Goal: Task Accomplishment & Management: Use online tool/utility

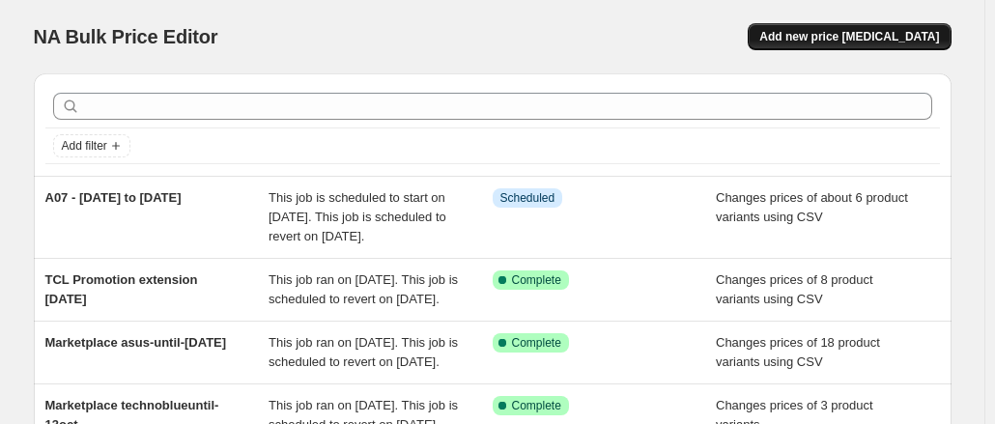
click at [888, 38] on span "Add new price [MEDICAL_DATA]" at bounding box center [849, 36] width 180 height 15
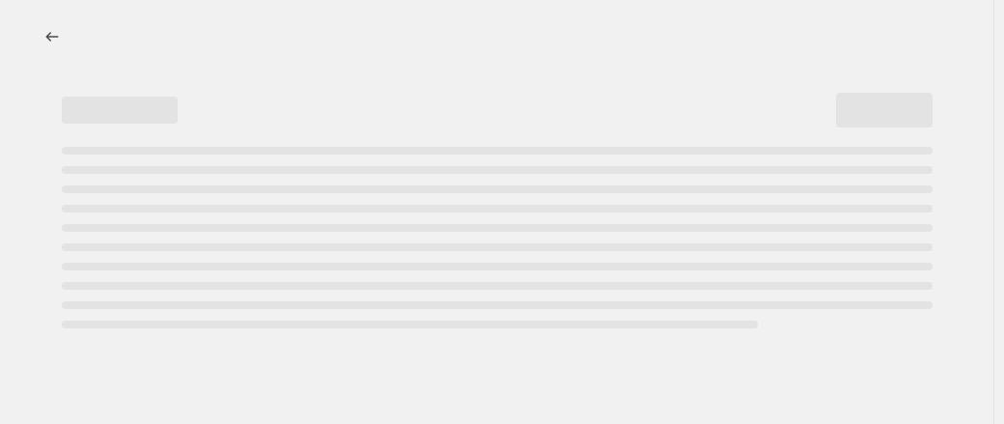
select select "percentage"
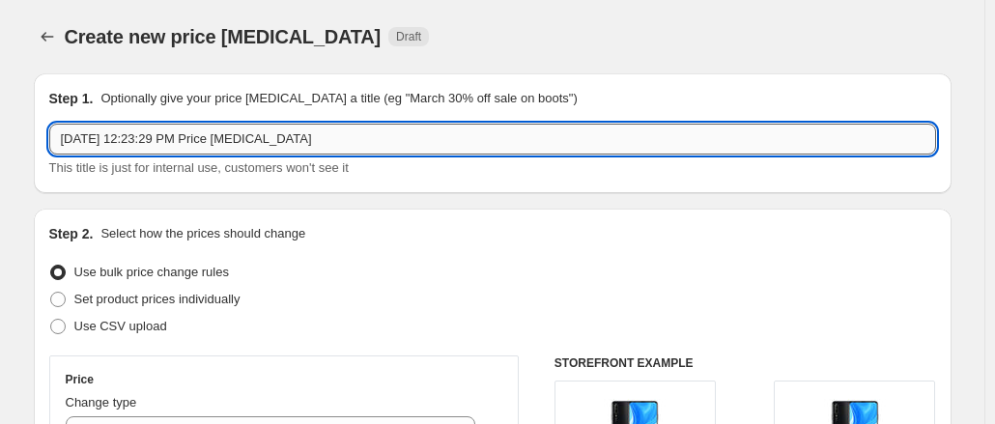
click at [465, 138] on input "[DATE] 12:23:29 PM Price [MEDICAL_DATA]" at bounding box center [492, 139] width 886 height 31
drag, startPoint x: 334, startPoint y: 138, endPoint x: 288, endPoint y: 138, distance: 46.3
click at [288, 138] on input "Marketplace TechnoBlue-Allied-Until [DATE]" at bounding box center [492, 139] width 886 height 31
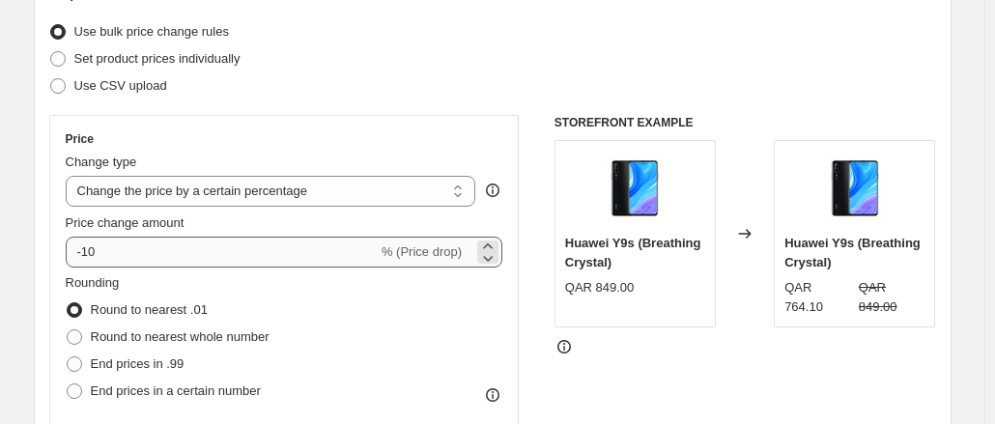
scroll to position [290, 0]
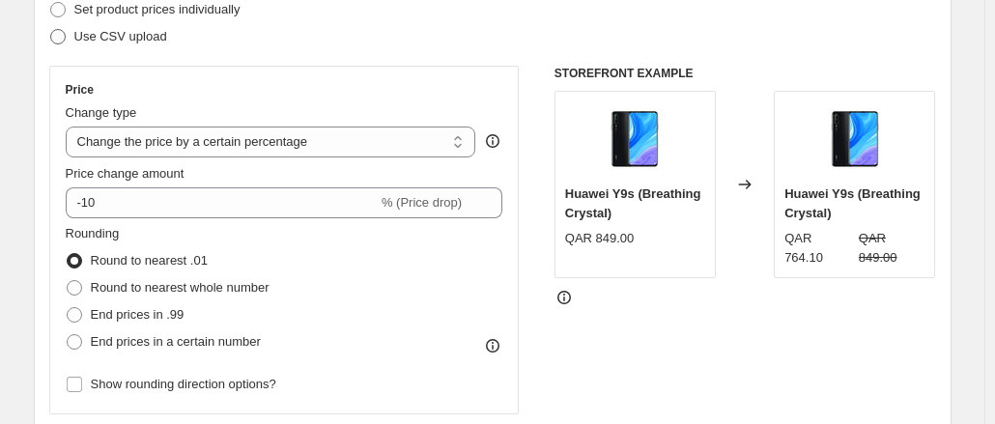
type input "Marketplace TechnoBlue-Allied-Until [DATE]"
click at [61, 36] on span at bounding box center [57, 36] width 15 height 15
click at [51, 30] on input "Use CSV upload" at bounding box center [50, 29] width 1 height 1
radio input "true"
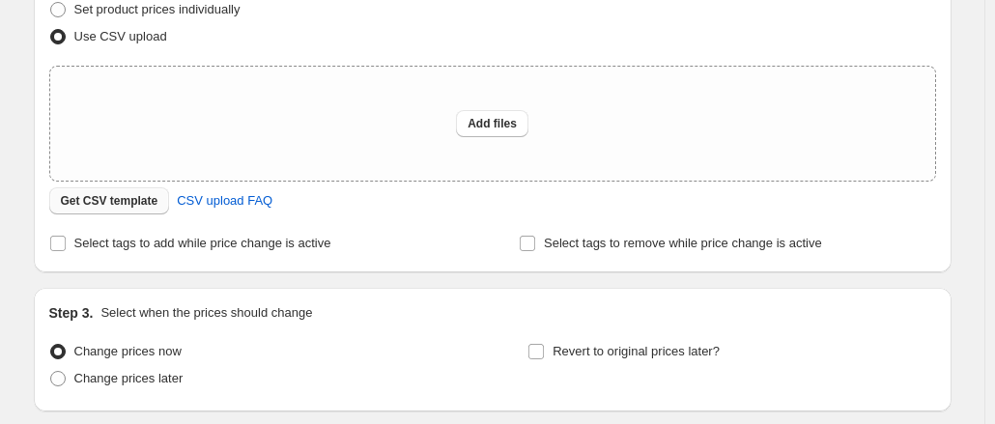
click at [111, 202] on span "Get CSV template" at bounding box center [110, 200] width 98 height 15
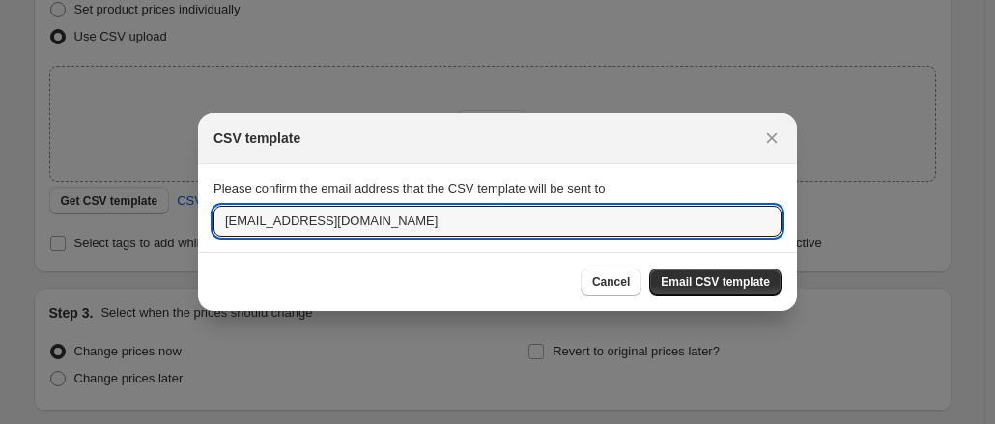
drag, startPoint x: 313, startPoint y: 221, endPoint x: 190, endPoint y: 221, distance: 122.6
type input "[EMAIL_ADDRESS][DOMAIN_NAME]"
click at [734, 283] on span "Email CSV template" at bounding box center [714, 281] width 109 height 15
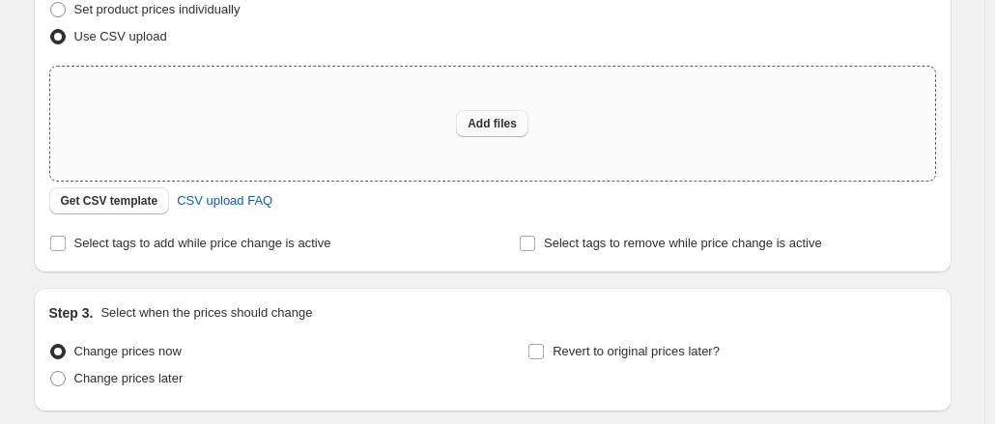
click at [486, 111] on button "Add files" at bounding box center [492, 123] width 72 height 27
type input "C:\fakepath\csv_template_user_10815technoalliedoct31.csv"
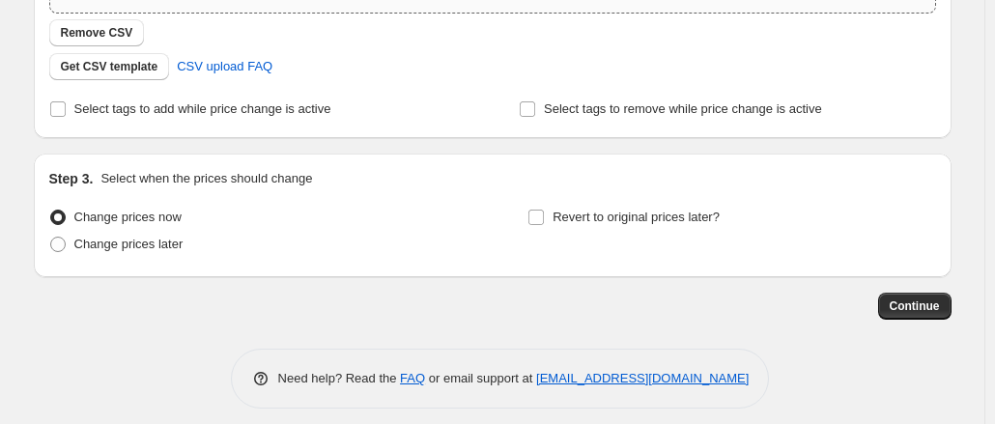
scroll to position [469, 0]
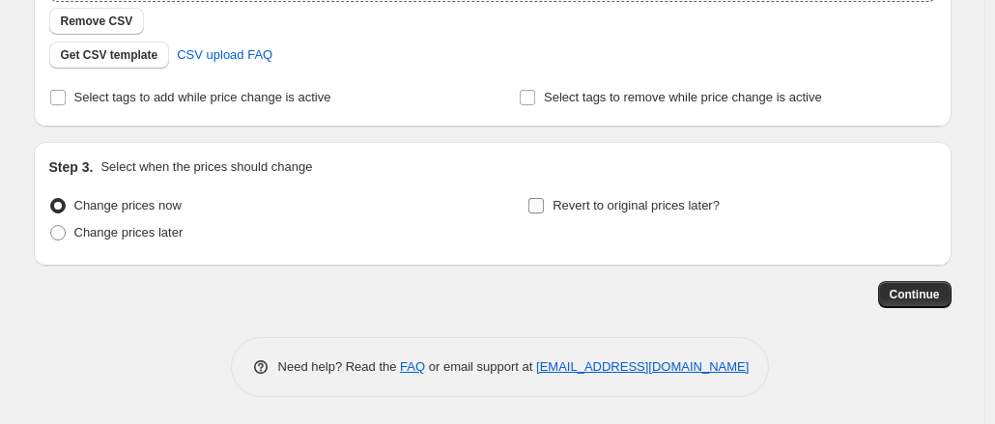
click at [542, 206] on input "Revert to original prices later?" at bounding box center [535, 205] width 15 height 15
checkbox input "true"
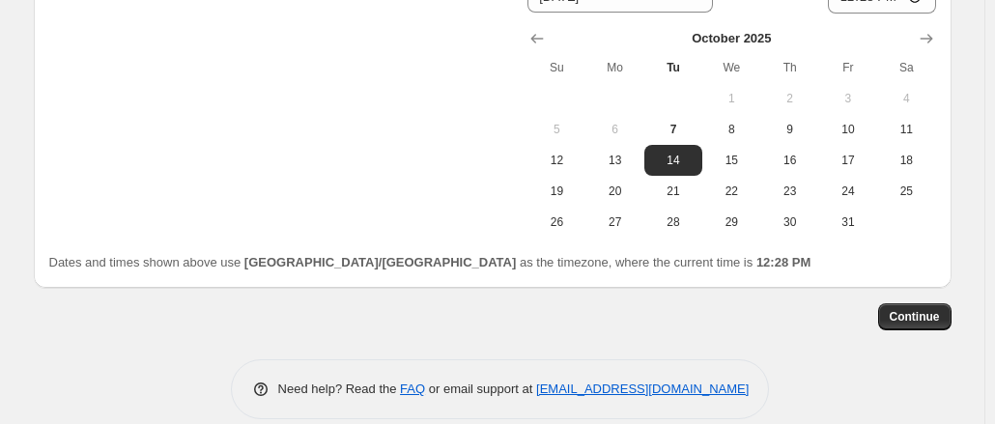
scroll to position [703, 0]
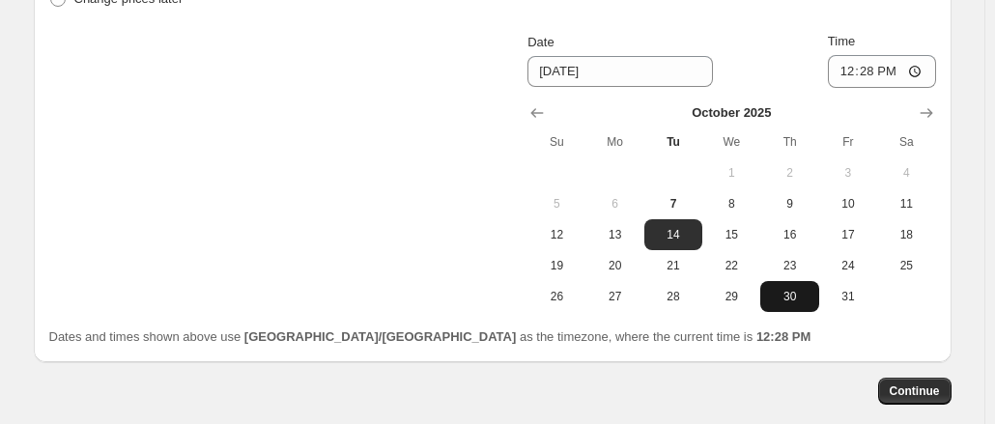
click at [788, 286] on button "30" at bounding box center [789, 296] width 58 height 31
type input "[DATE]"
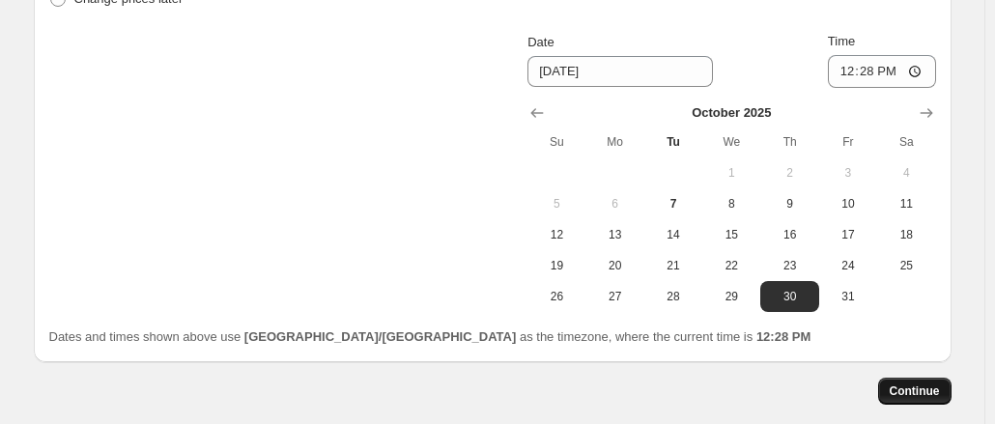
click at [934, 388] on span "Continue" at bounding box center [914, 390] width 50 height 15
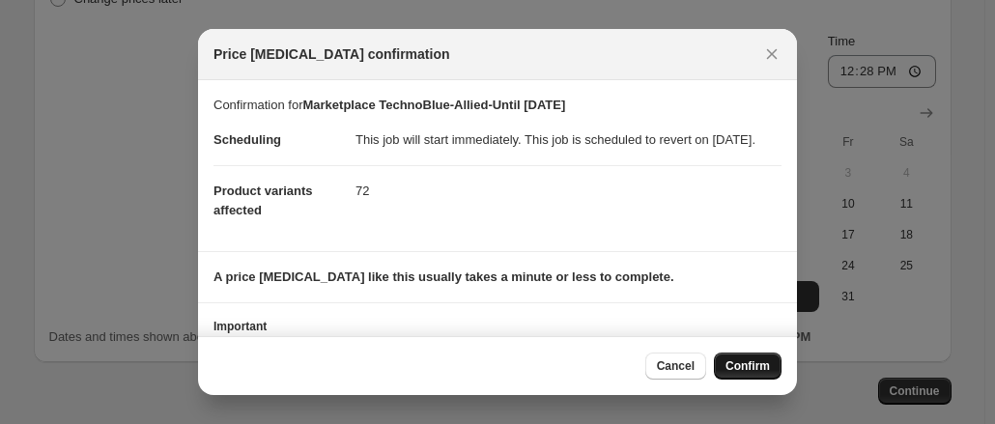
click at [745, 364] on span "Confirm" at bounding box center [747, 365] width 44 height 15
